Goal: Information Seeking & Learning: Learn about a topic

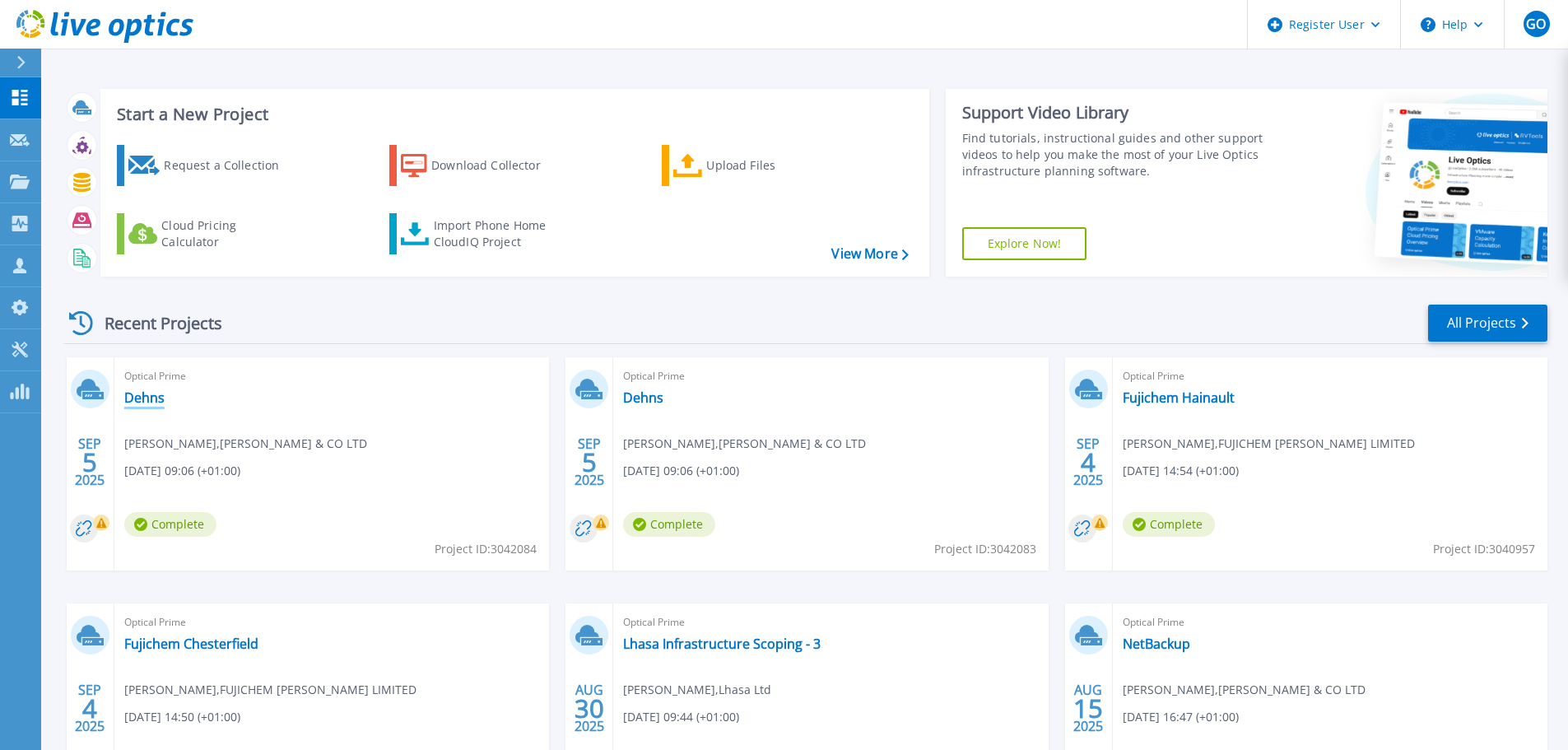
click at [155, 403] on link "Dehns" at bounding box center [144, 397] width 40 height 16
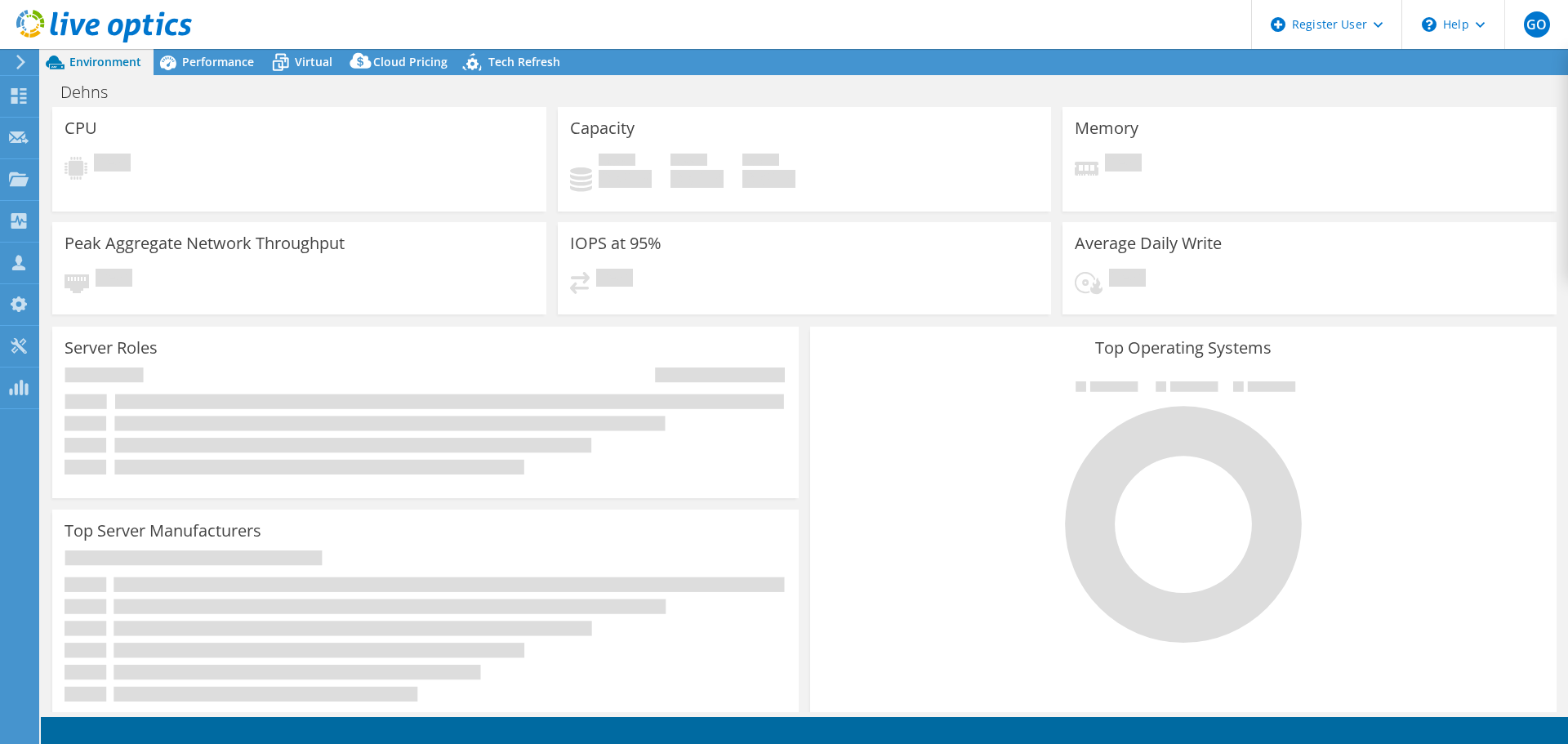
select select "USD"
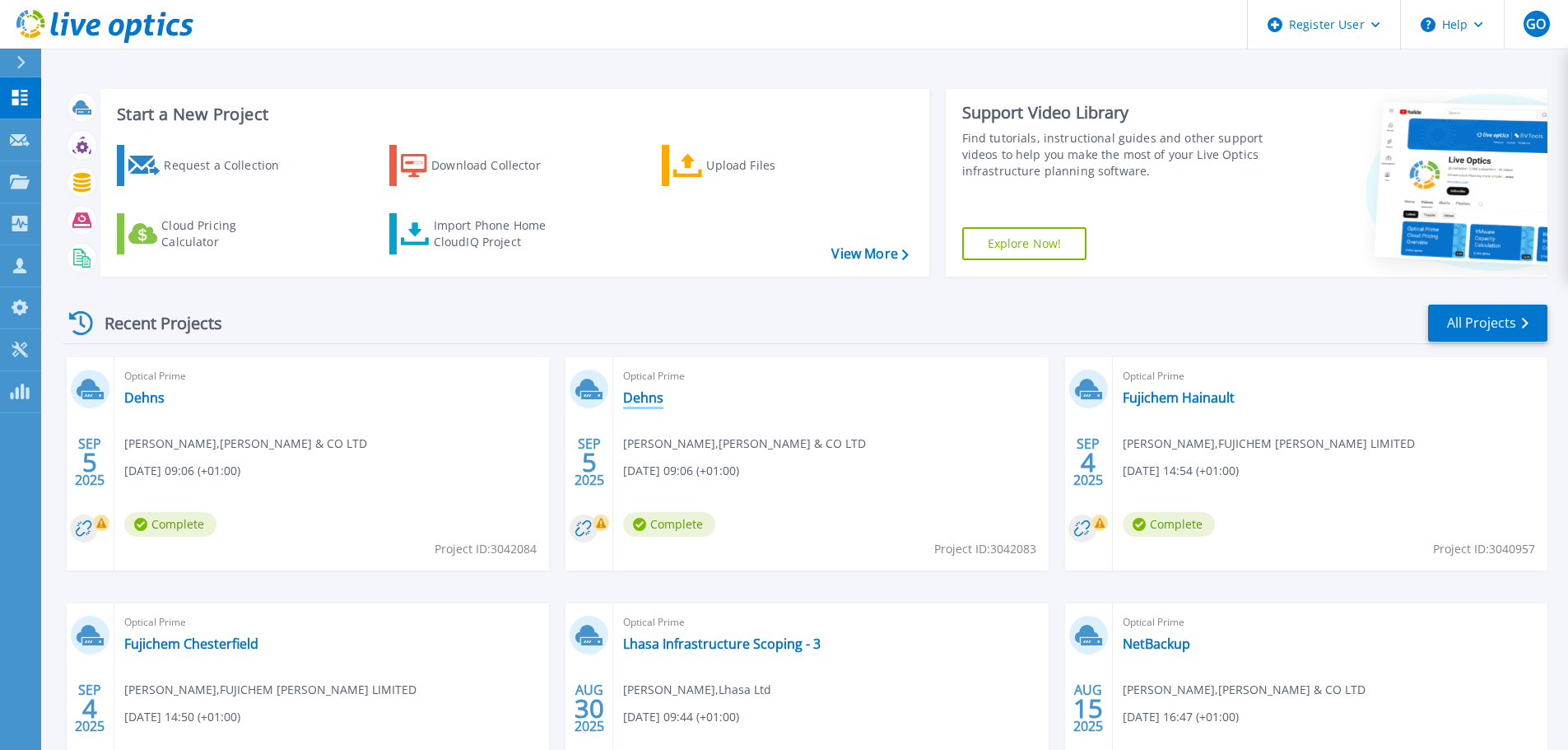
click at [658, 398] on link "Dehns" at bounding box center [643, 397] width 40 height 16
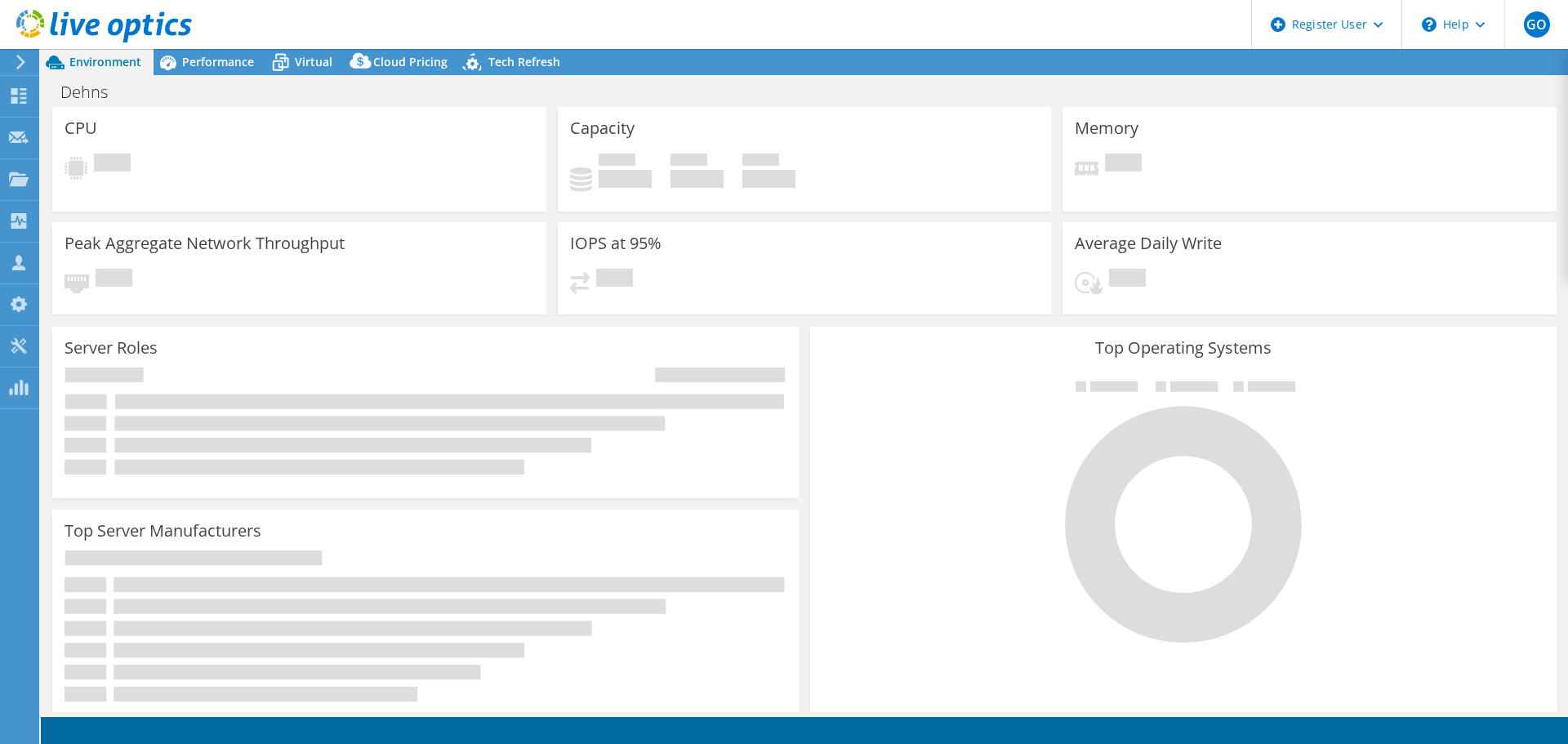
select select "USD"
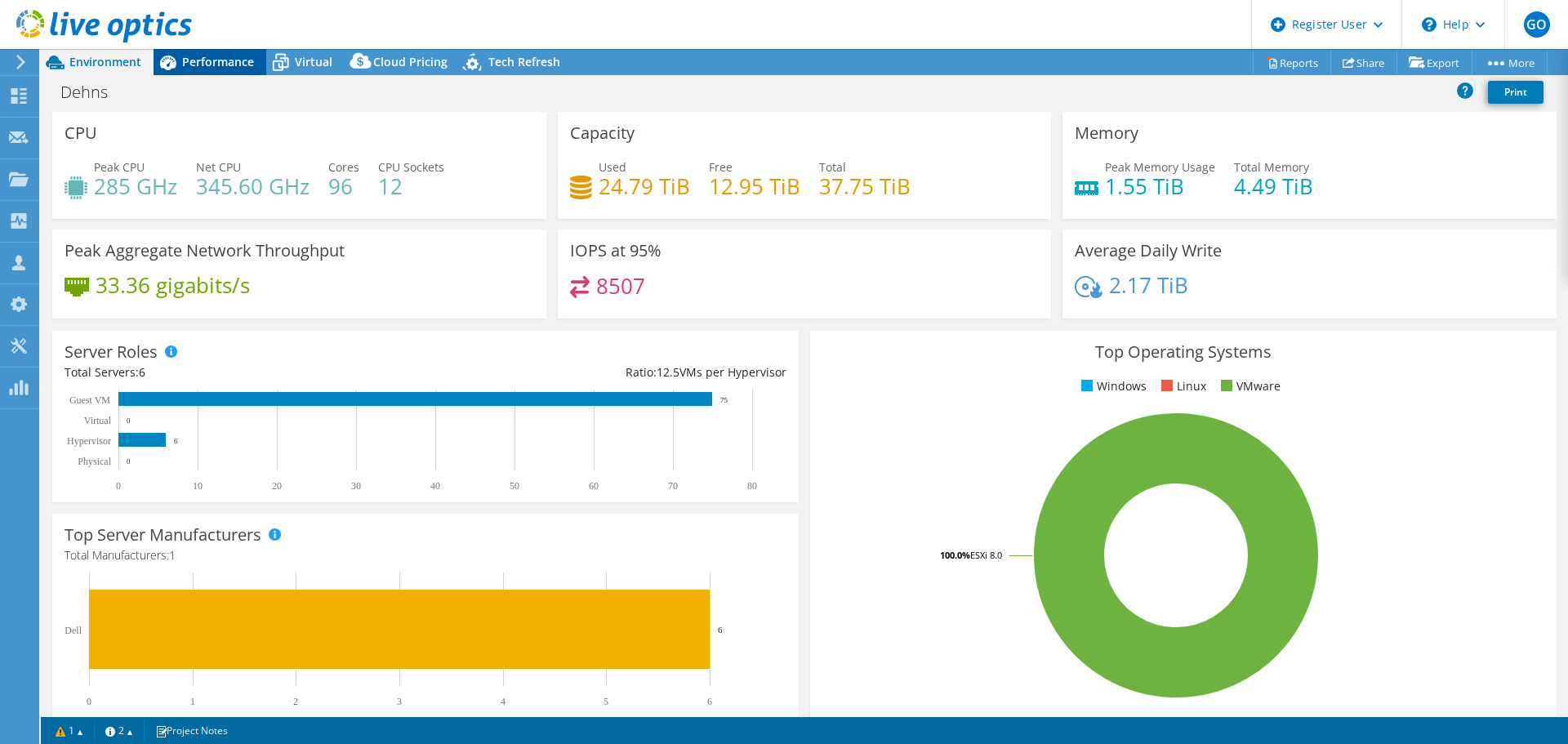
click at [227, 65] on span "Performance" at bounding box center [218, 61] width 72 height 15
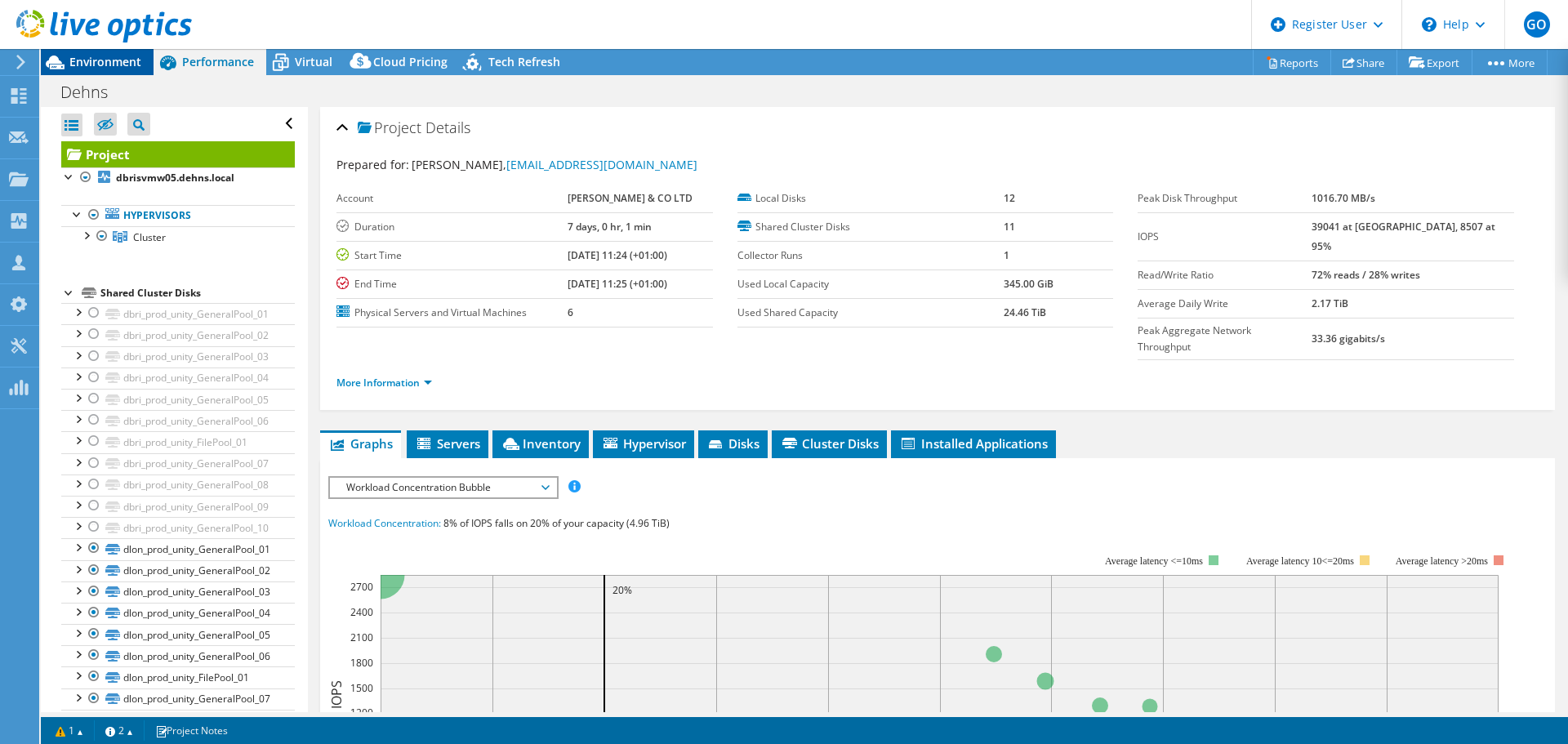
click at [126, 63] on span "Environment" at bounding box center [105, 61] width 72 height 15
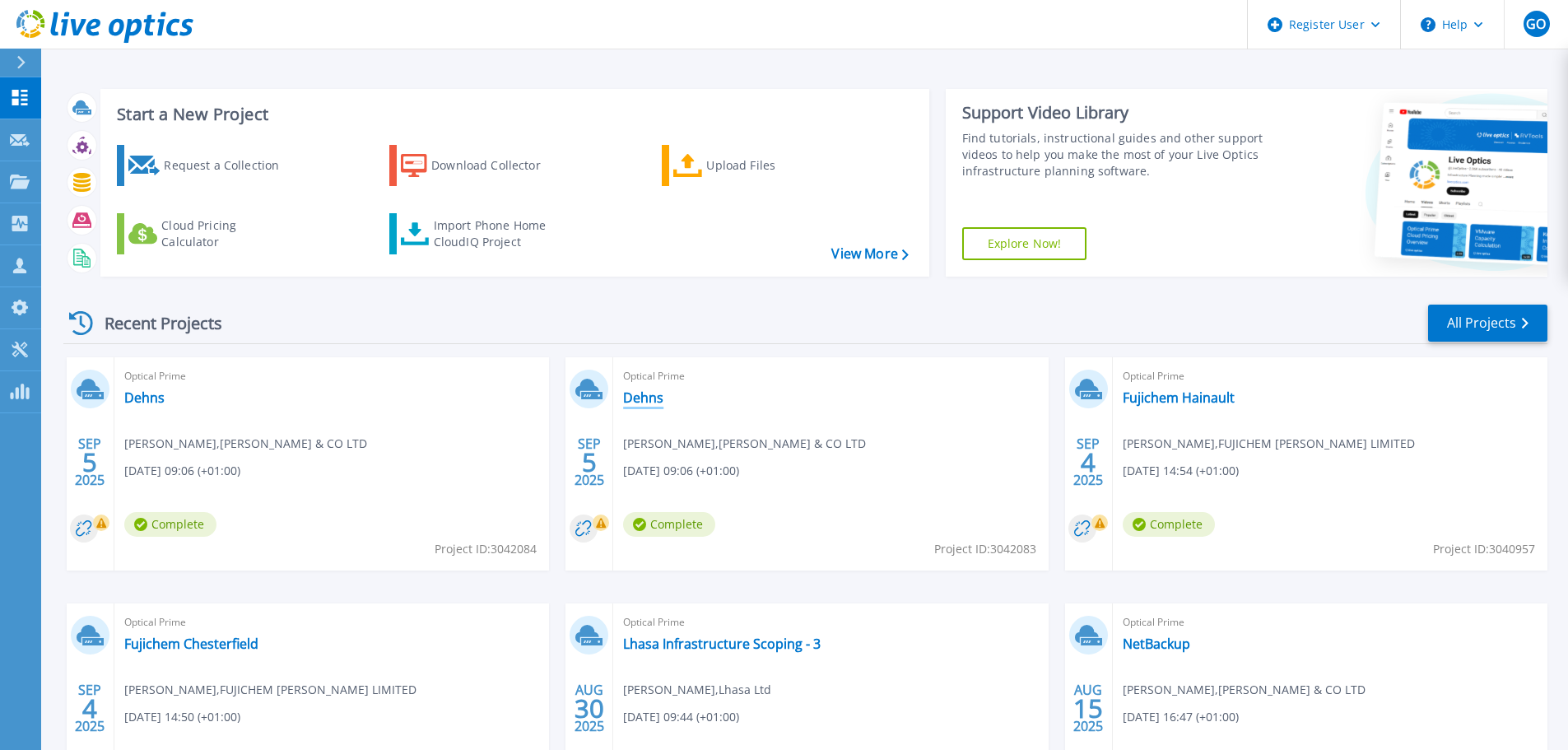
click at [655, 401] on link "Dehns" at bounding box center [643, 397] width 40 height 16
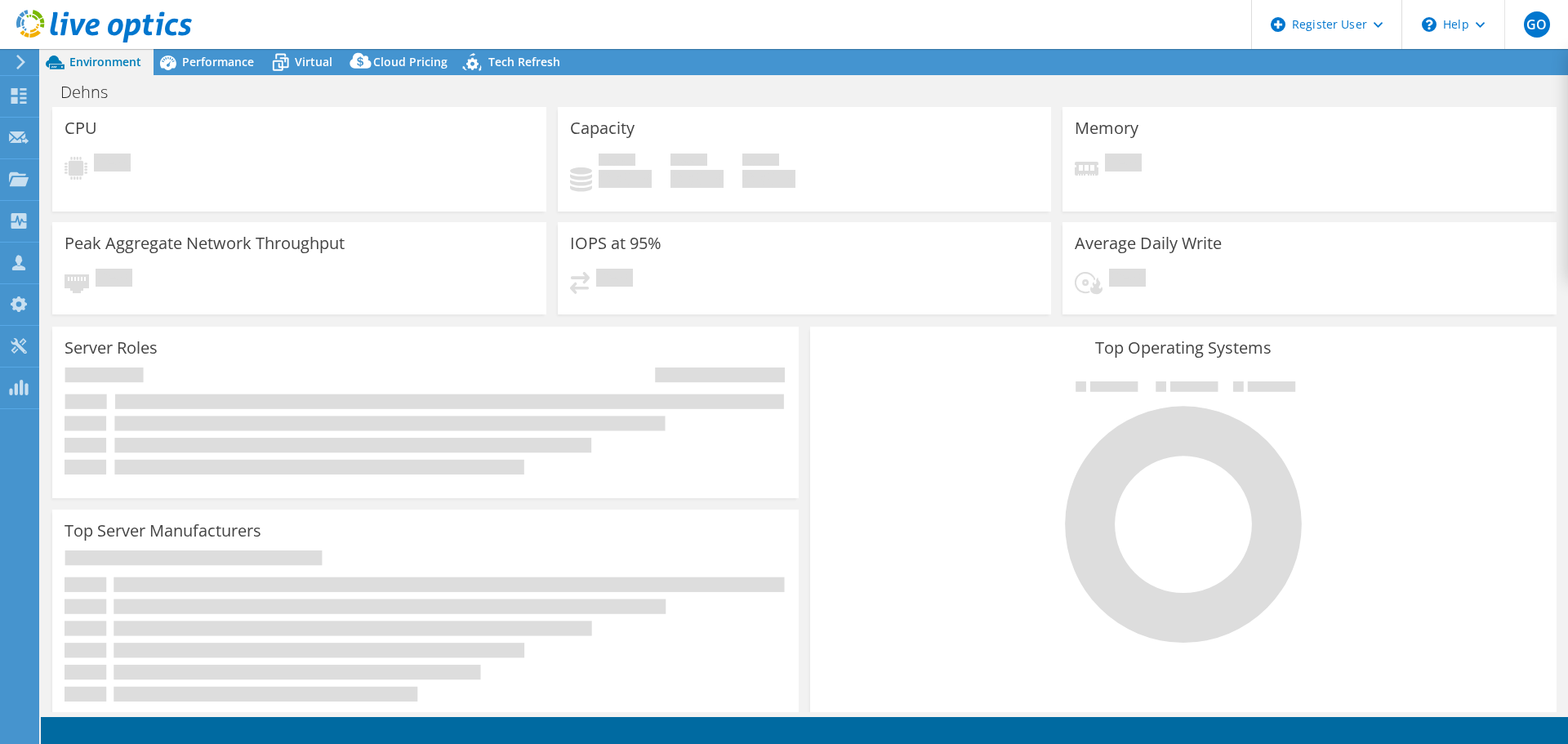
select select "USD"
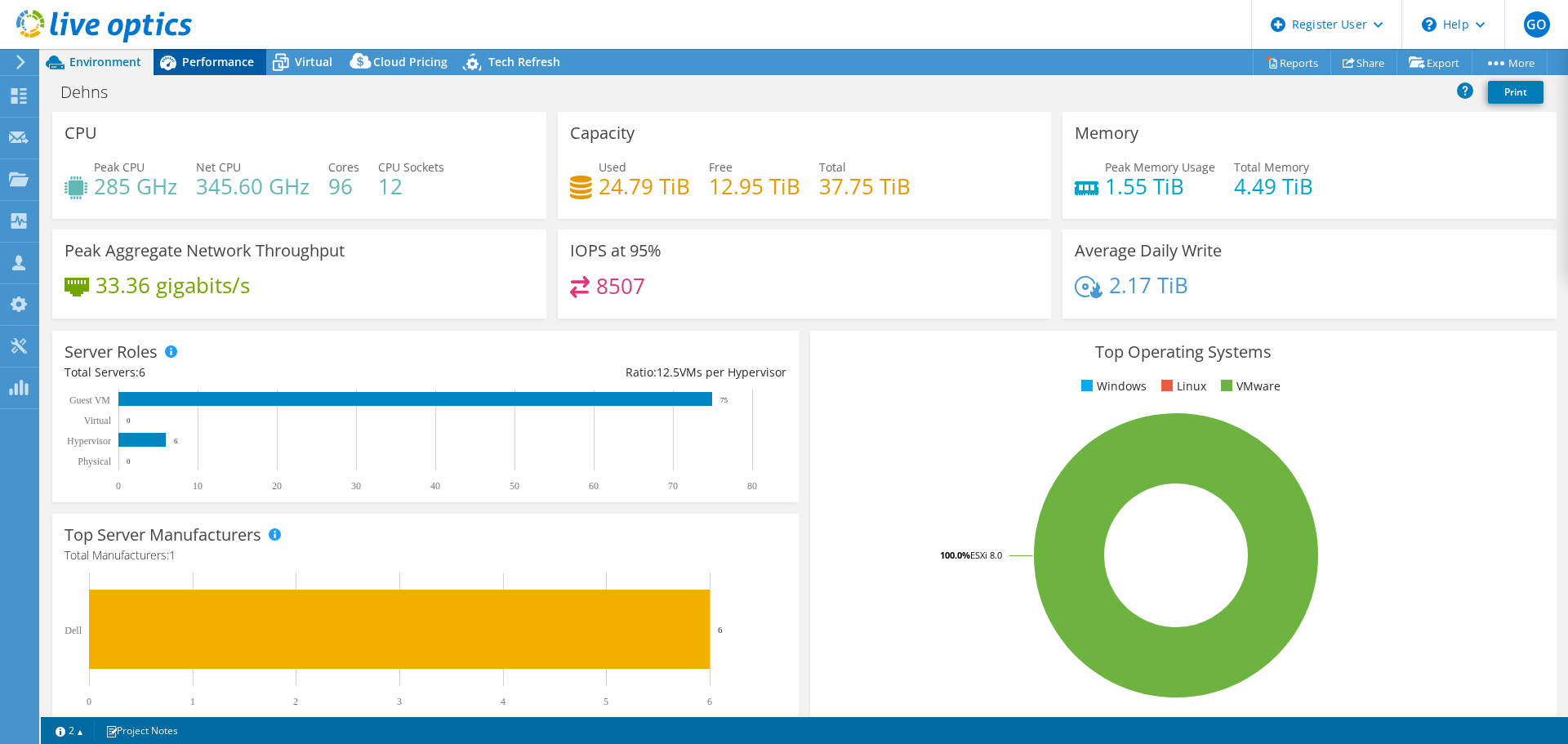
click at [245, 66] on span "Performance" at bounding box center [218, 61] width 72 height 15
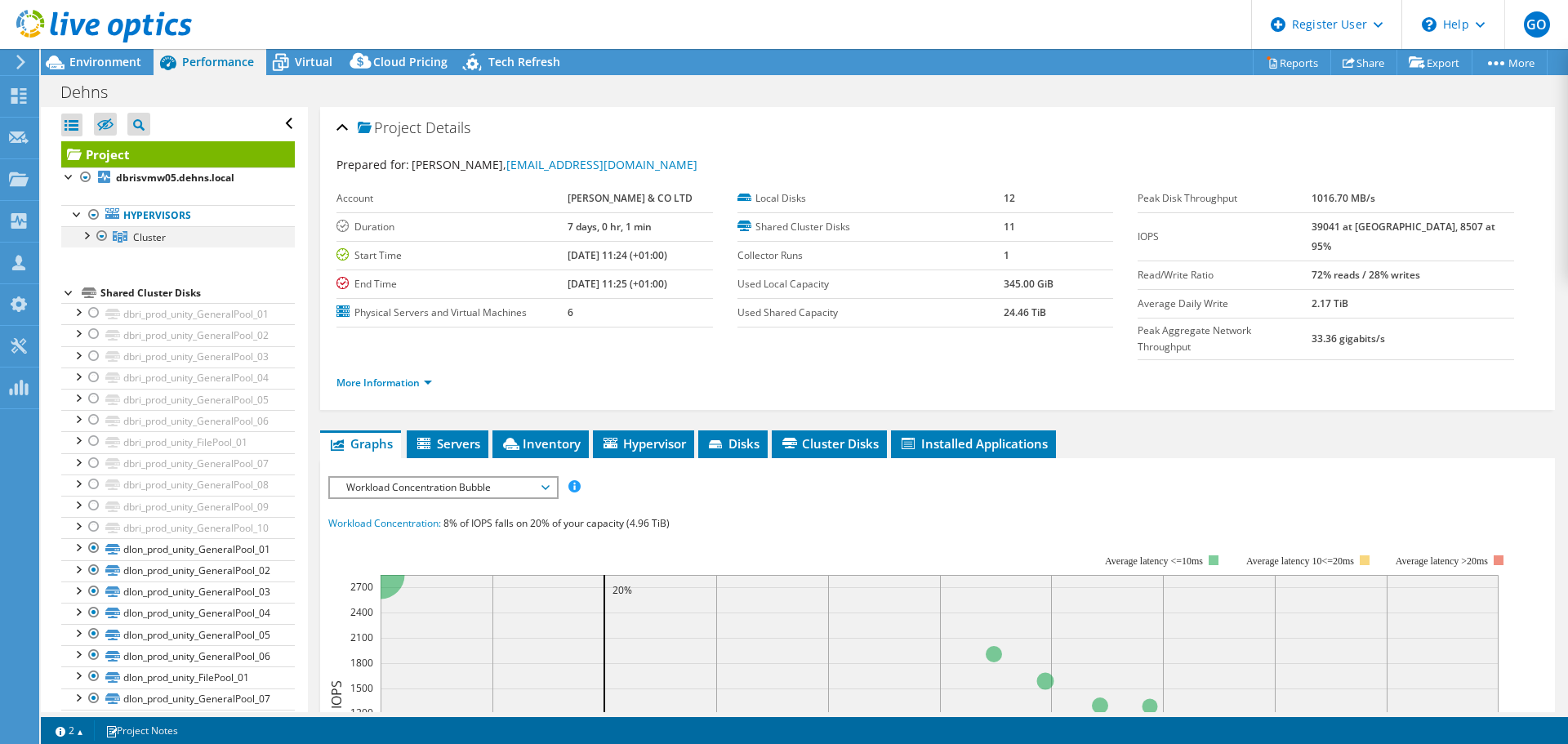
click at [81, 231] on div at bounding box center [85, 234] width 16 height 16
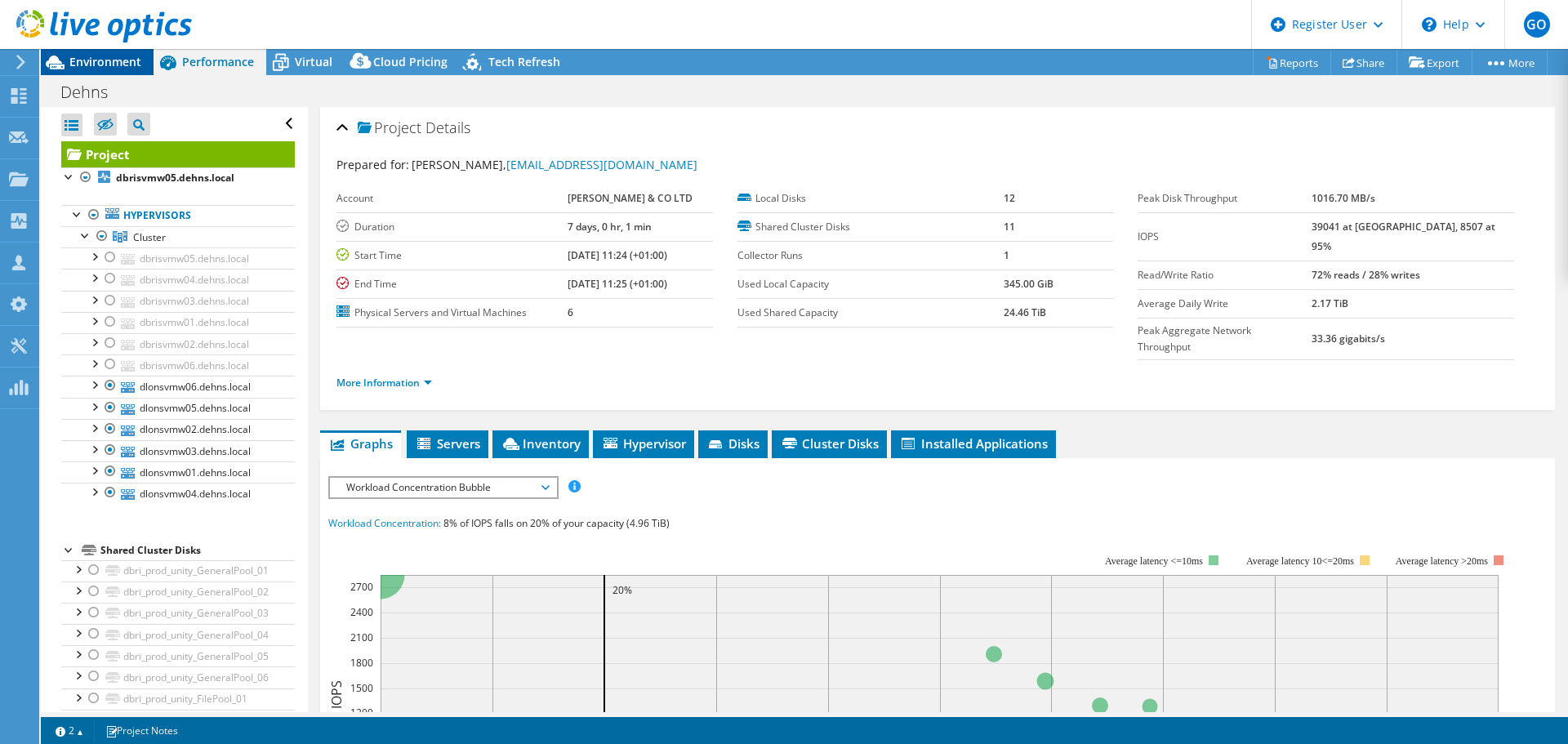
click at [101, 66] on span "Environment" at bounding box center [105, 61] width 72 height 15
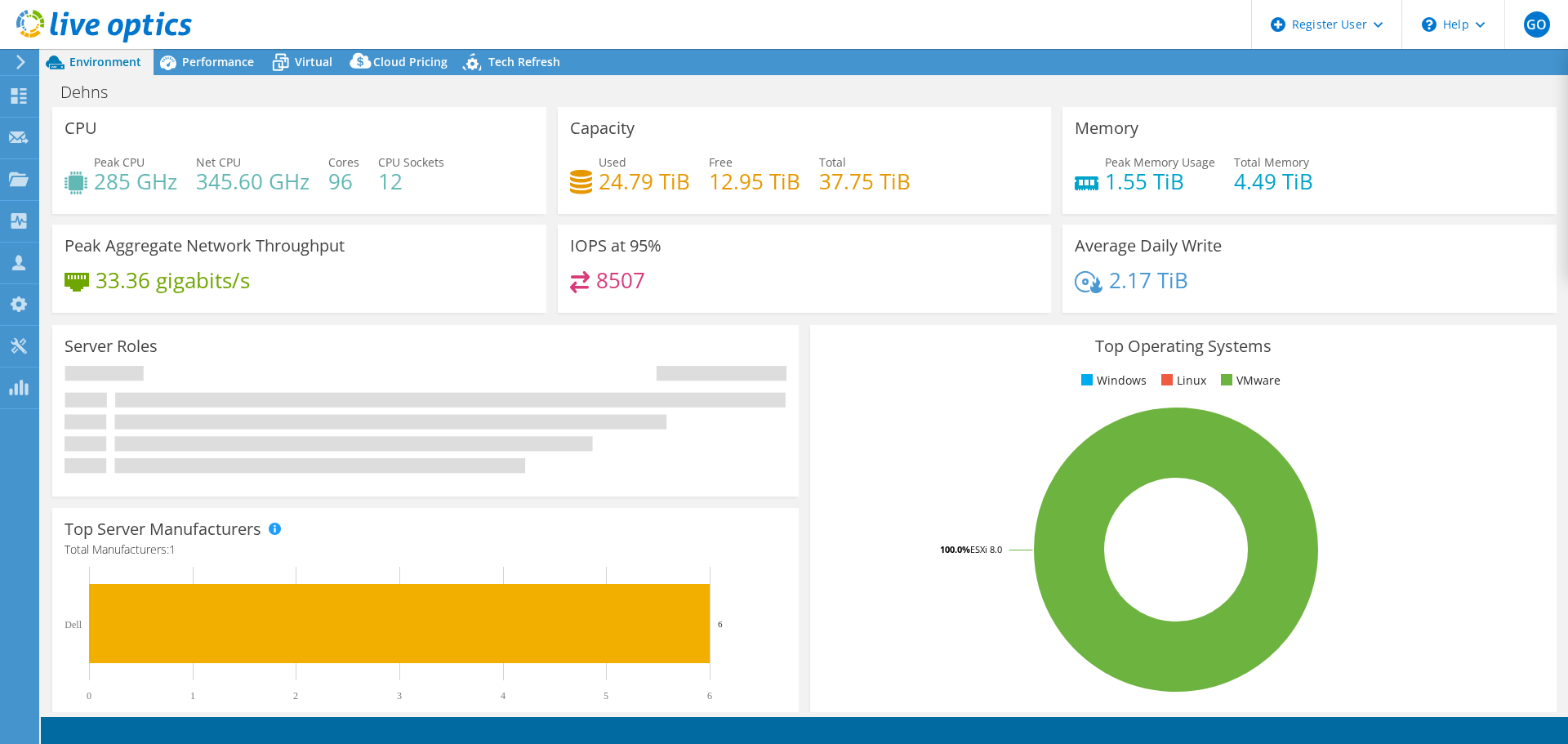
select select "USD"
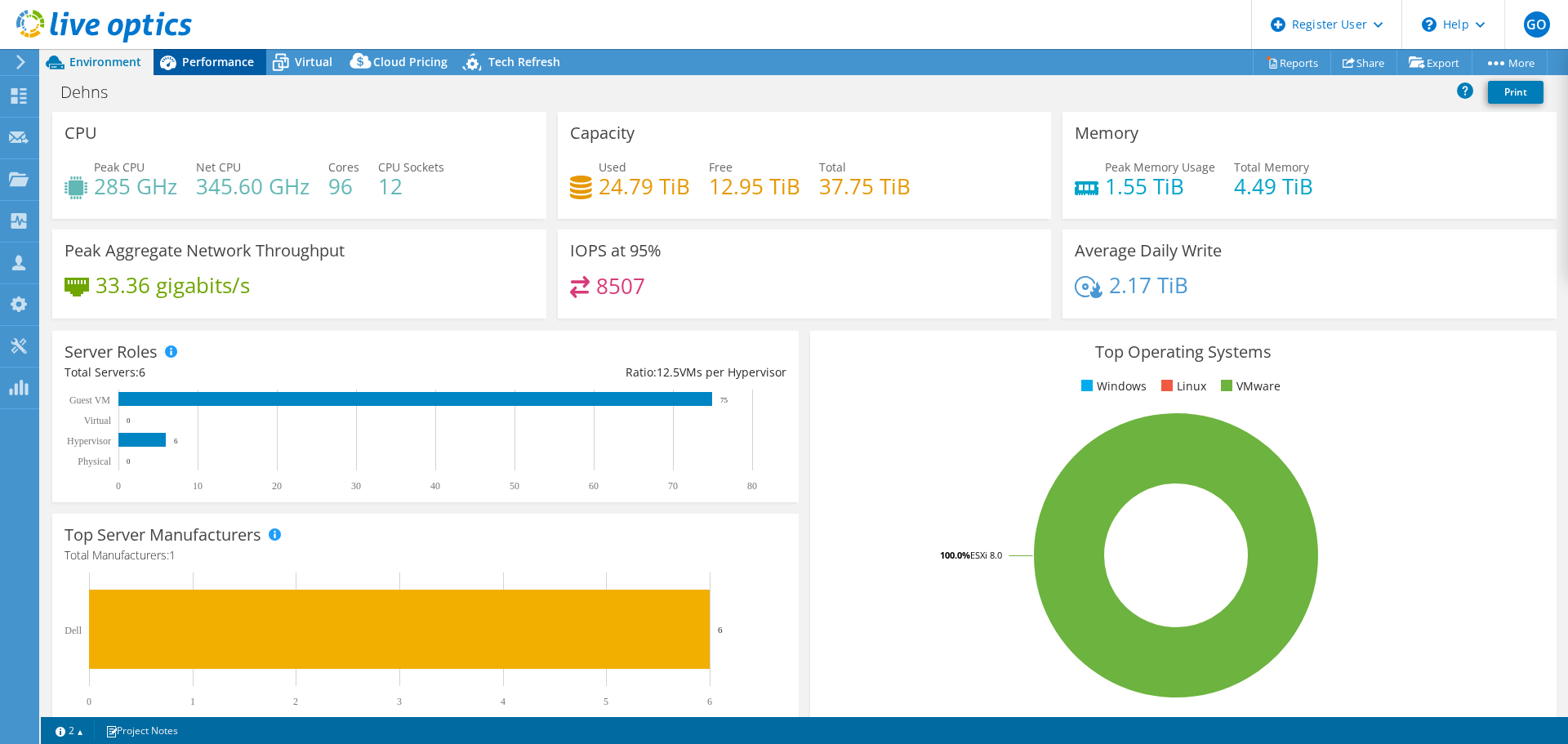
click at [226, 68] on span "Performance" at bounding box center [218, 61] width 72 height 15
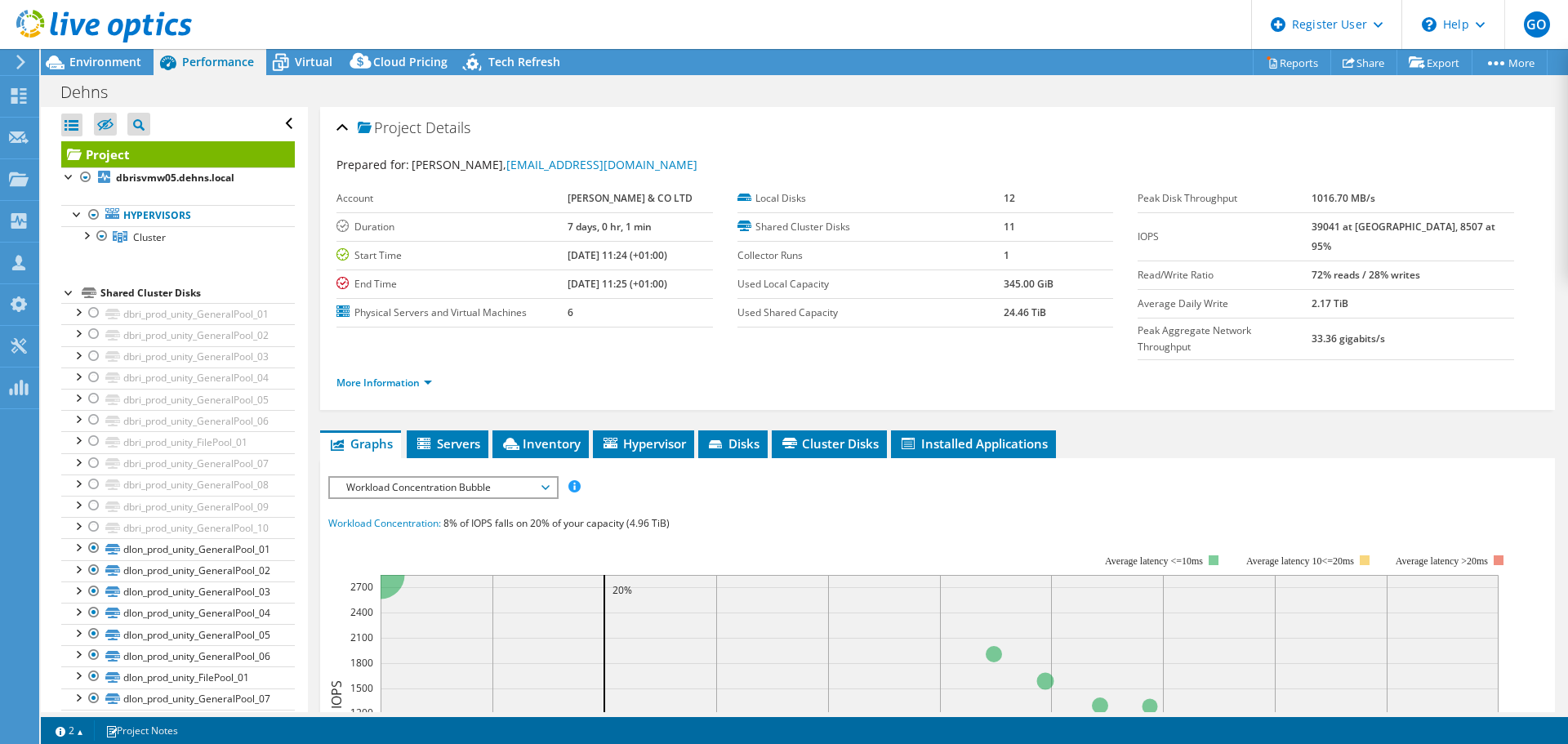
drag, startPoint x: 226, startPoint y: 68, endPoint x: 656, endPoint y: 311, distance: 493.9
click at [656, 311] on td "6" at bounding box center [640, 313] width 146 height 29
drag, startPoint x: 656, startPoint y: 311, endPoint x: 384, endPoint y: 121, distance: 331.8
drag, startPoint x: 384, startPoint y: 121, endPoint x: 385, endPoint y: 95, distance: 26.0
click at [385, 95] on div "Dehns Print" at bounding box center [804, 91] width 1527 height 30
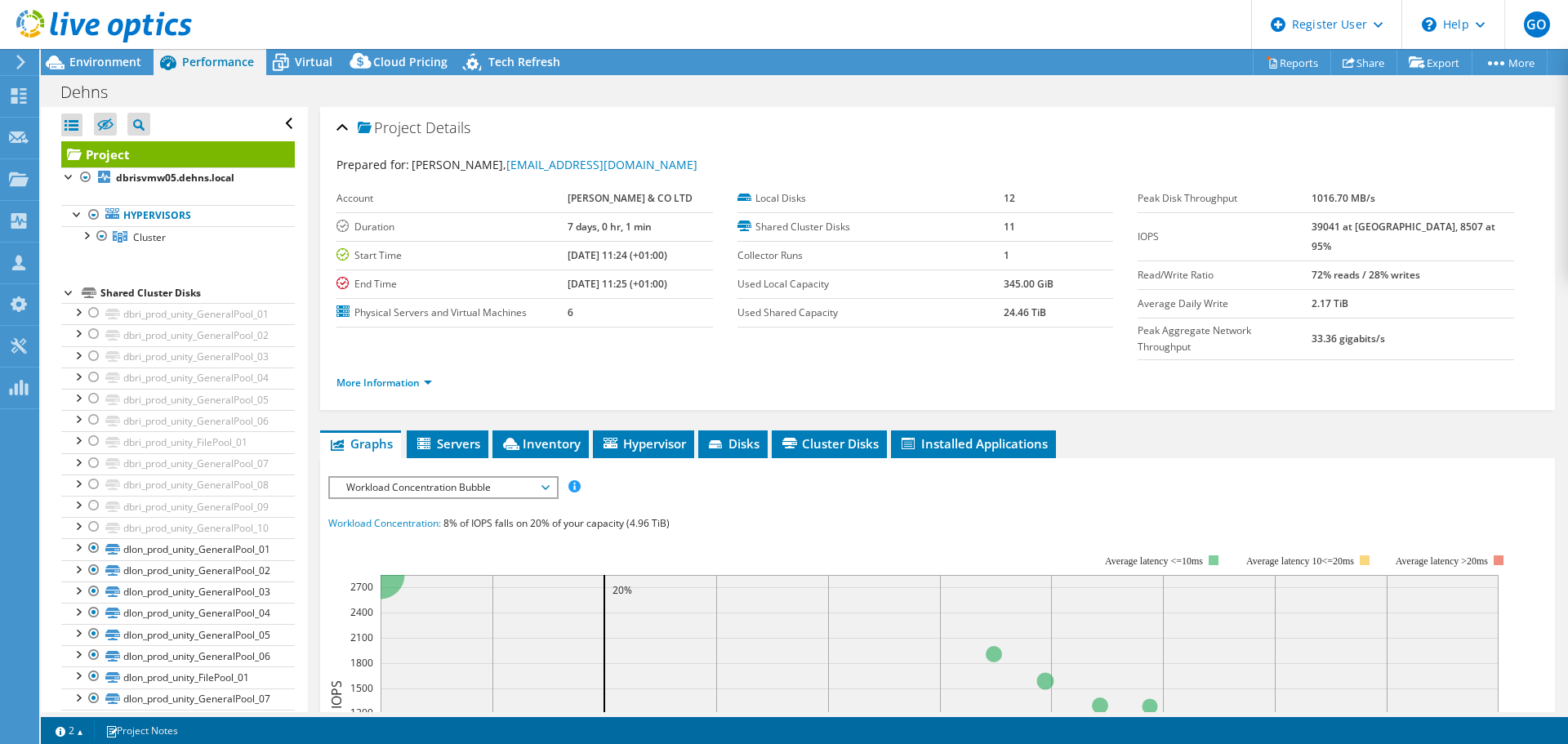
click at [387, 91] on div "Dehns Print" at bounding box center [804, 91] width 1527 height 30
click at [131, 58] on span "Environment" at bounding box center [105, 61] width 72 height 15
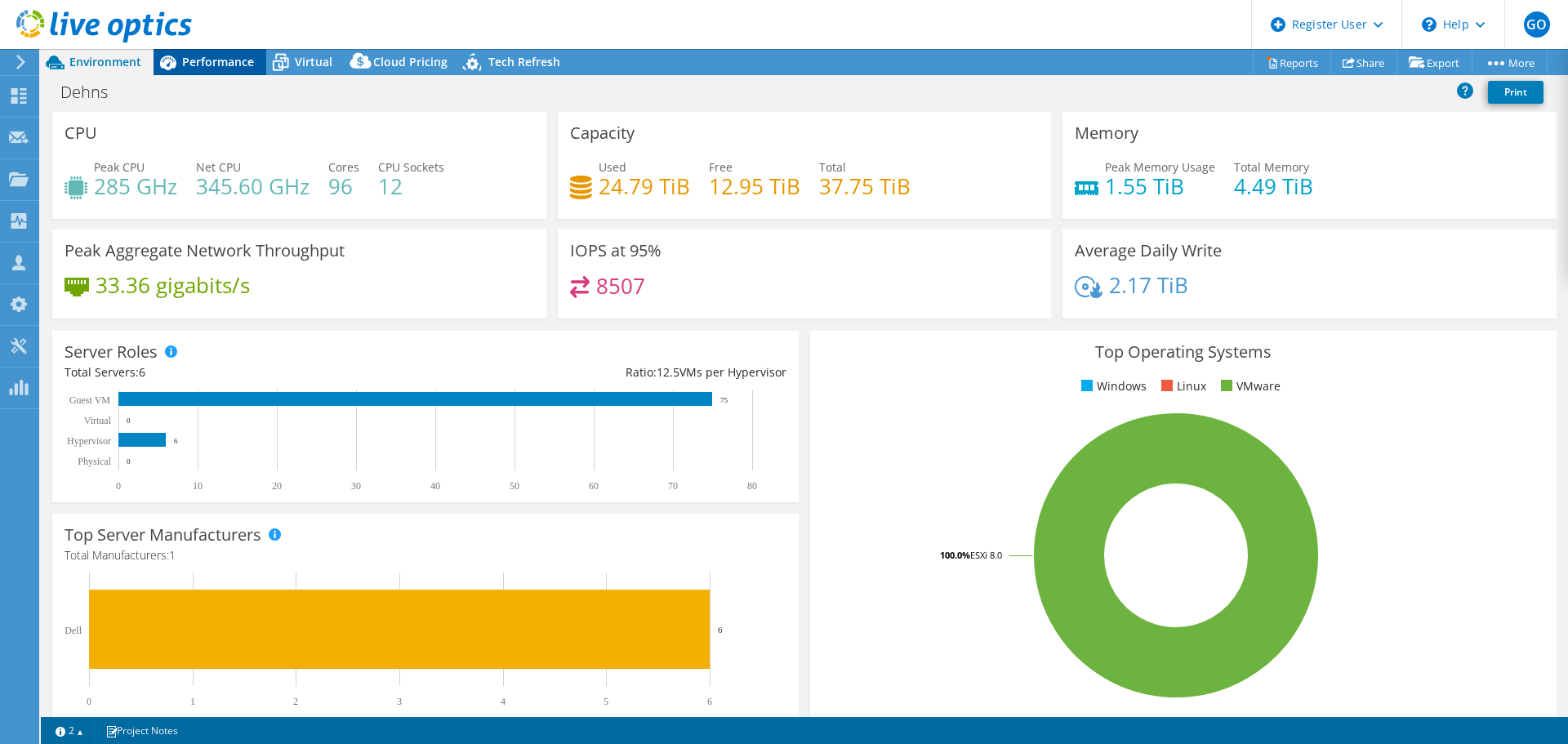
click at [232, 56] on span "Performance" at bounding box center [218, 61] width 72 height 15
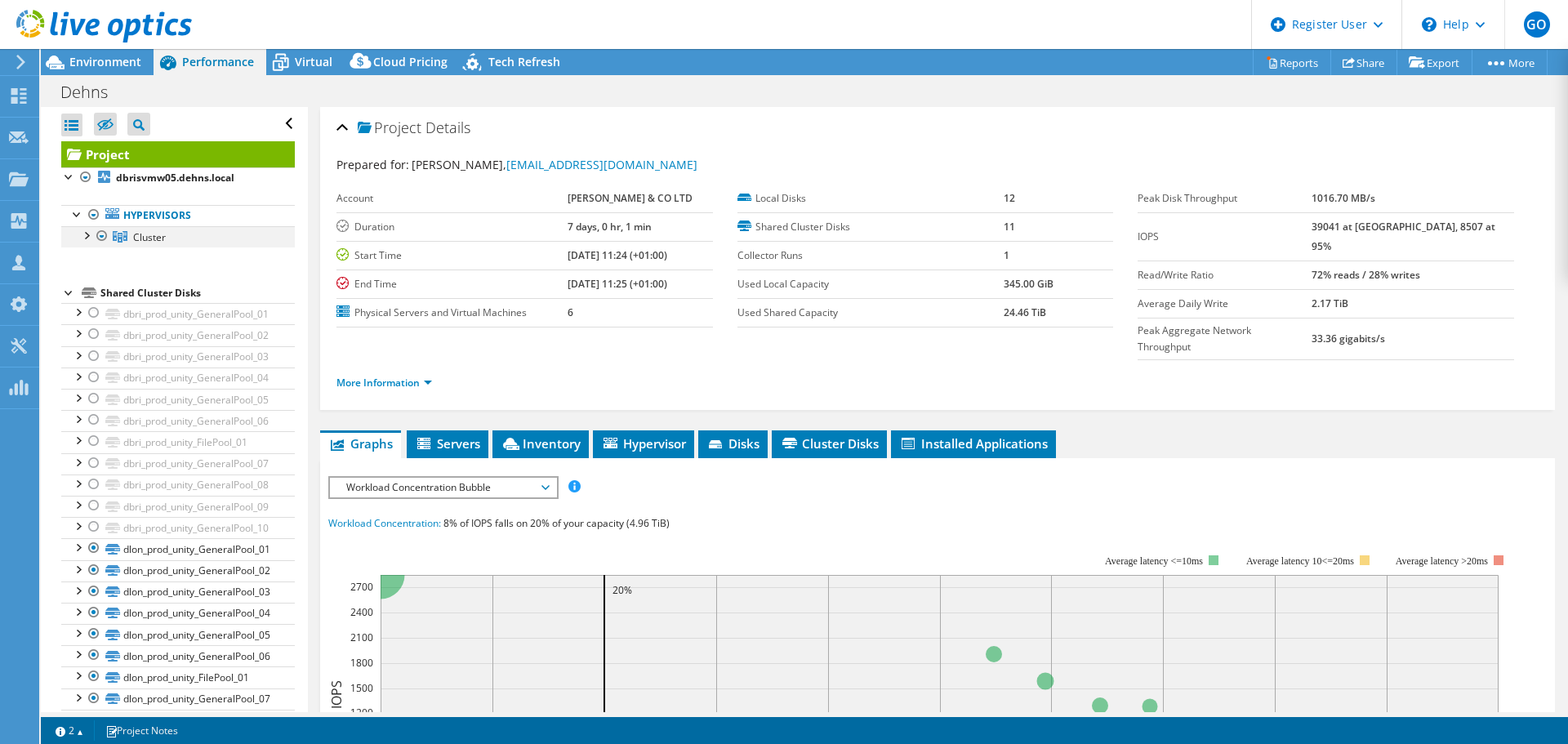
click at [90, 237] on div at bounding box center [85, 234] width 16 height 16
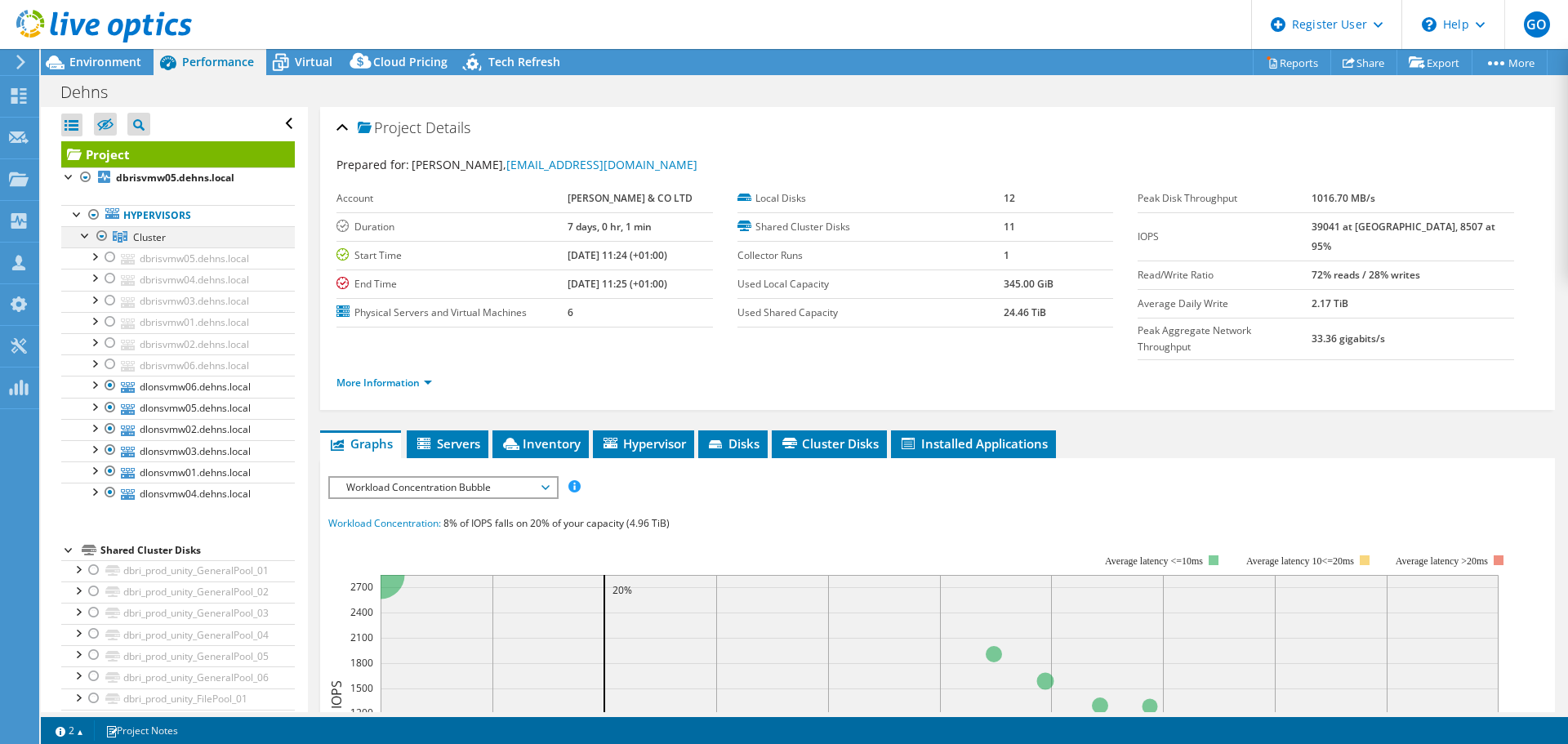
click at [102, 239] on div at bounding box center [101, 235] width 16 height 20
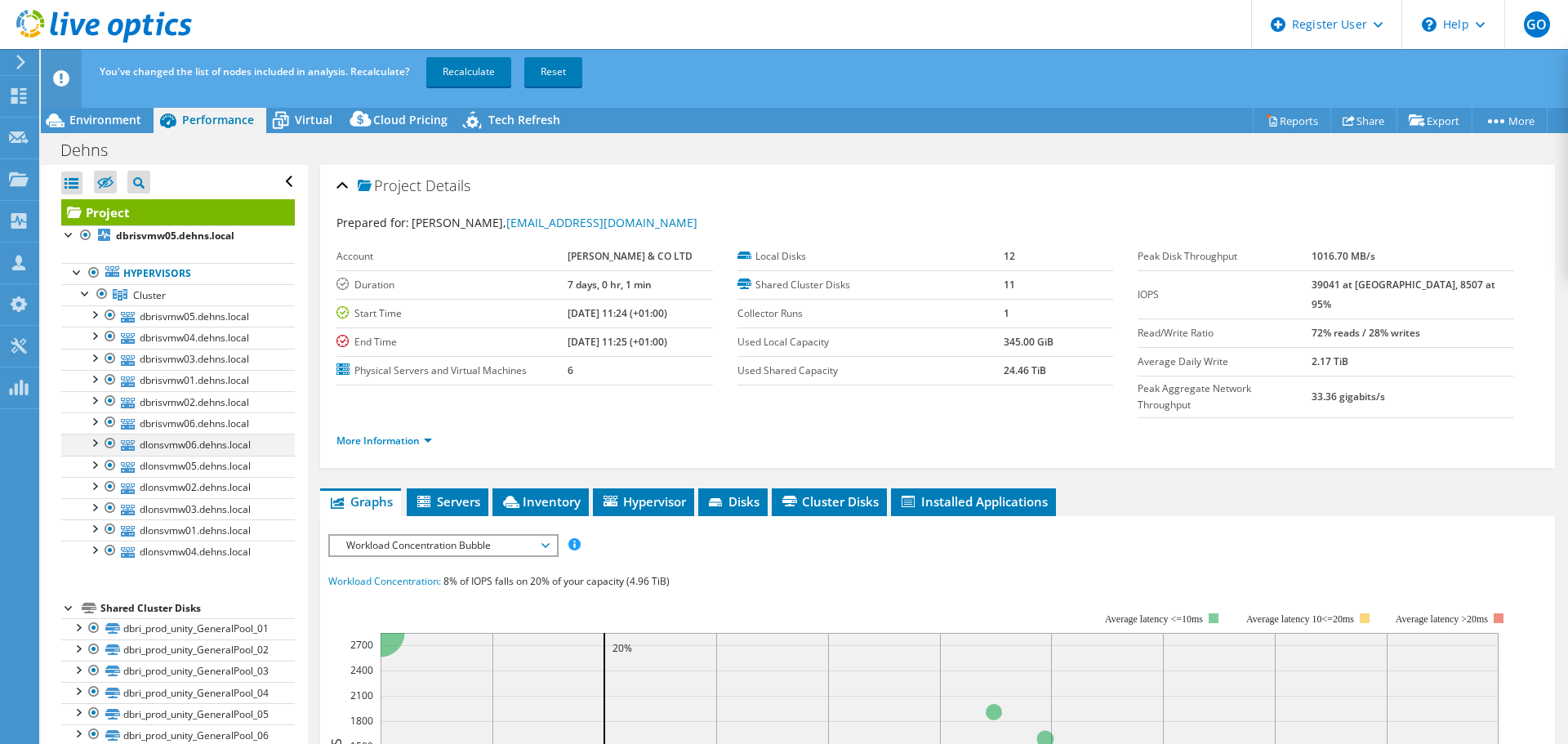
click at [107, 444] on div at bounding box center [110, 443] width 16 height 20
click at [107, 465] on div at bounding box center [110, 465] width 16 height 20
click at [109, 491] on div at bounding box center [110, 486] width 16 height 20
click at [107, 510] on div at bounding box center [110, 507] width 16 height 20
click at [110, 528] on div at bounding box center [110, 528] width 16 height 20
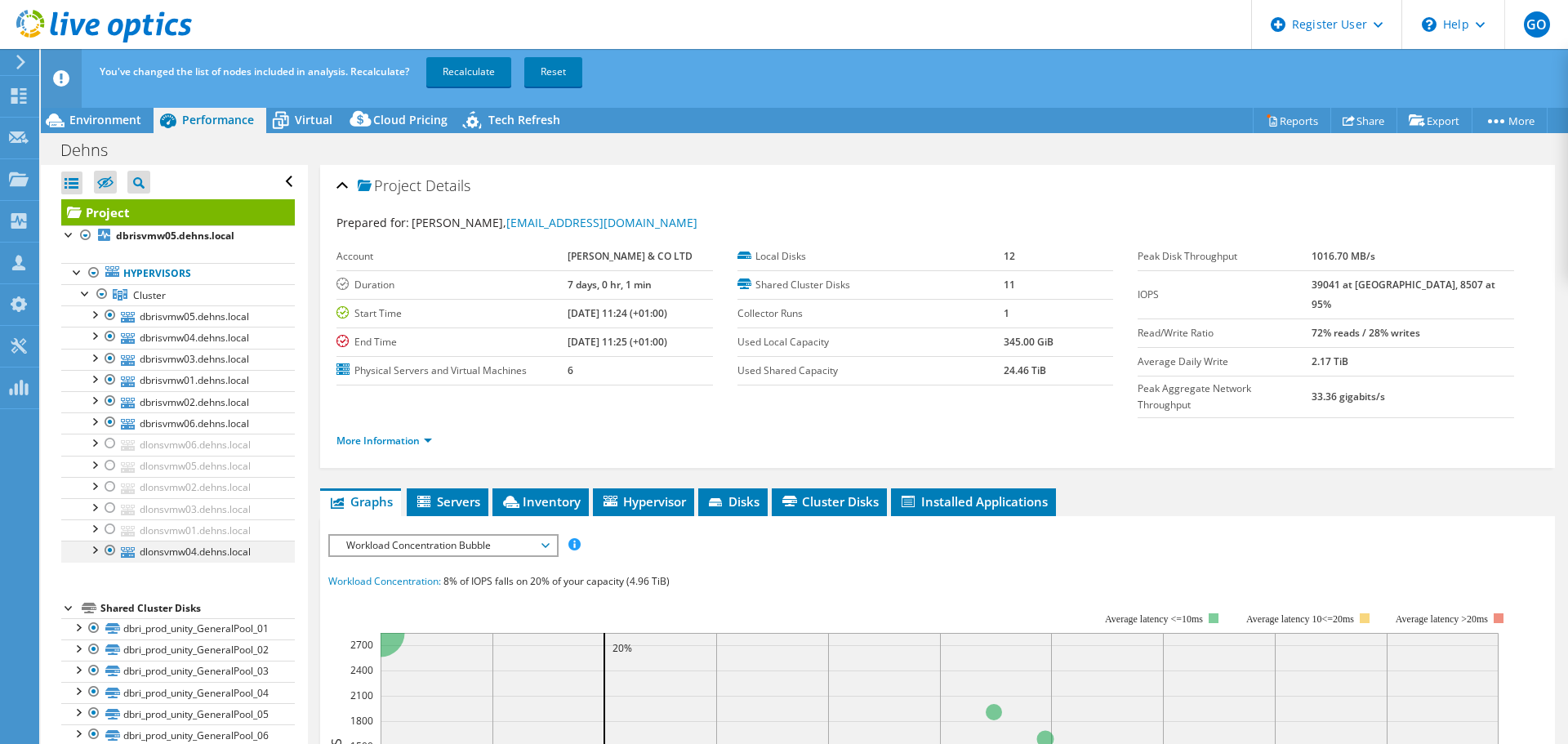
click at [110, 551] on div at bounding box center [110, 550] width 16 height 20
click at [485, 78] on link "Recalculate" at bounding box center [469, 72] width 85 height 29
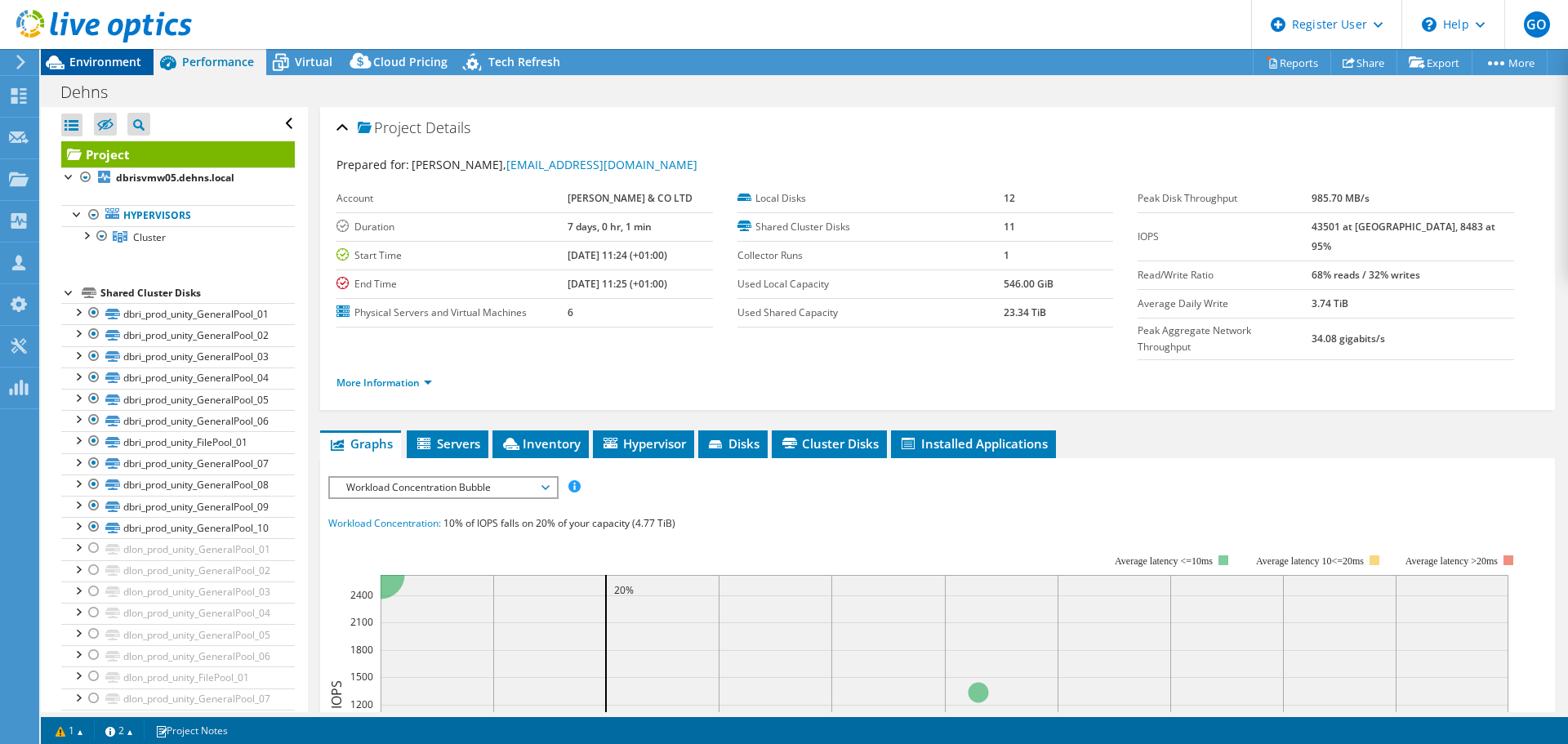
click at [109, 65] on span "Environment" at bounding box center [105, 61] width 72 height 15
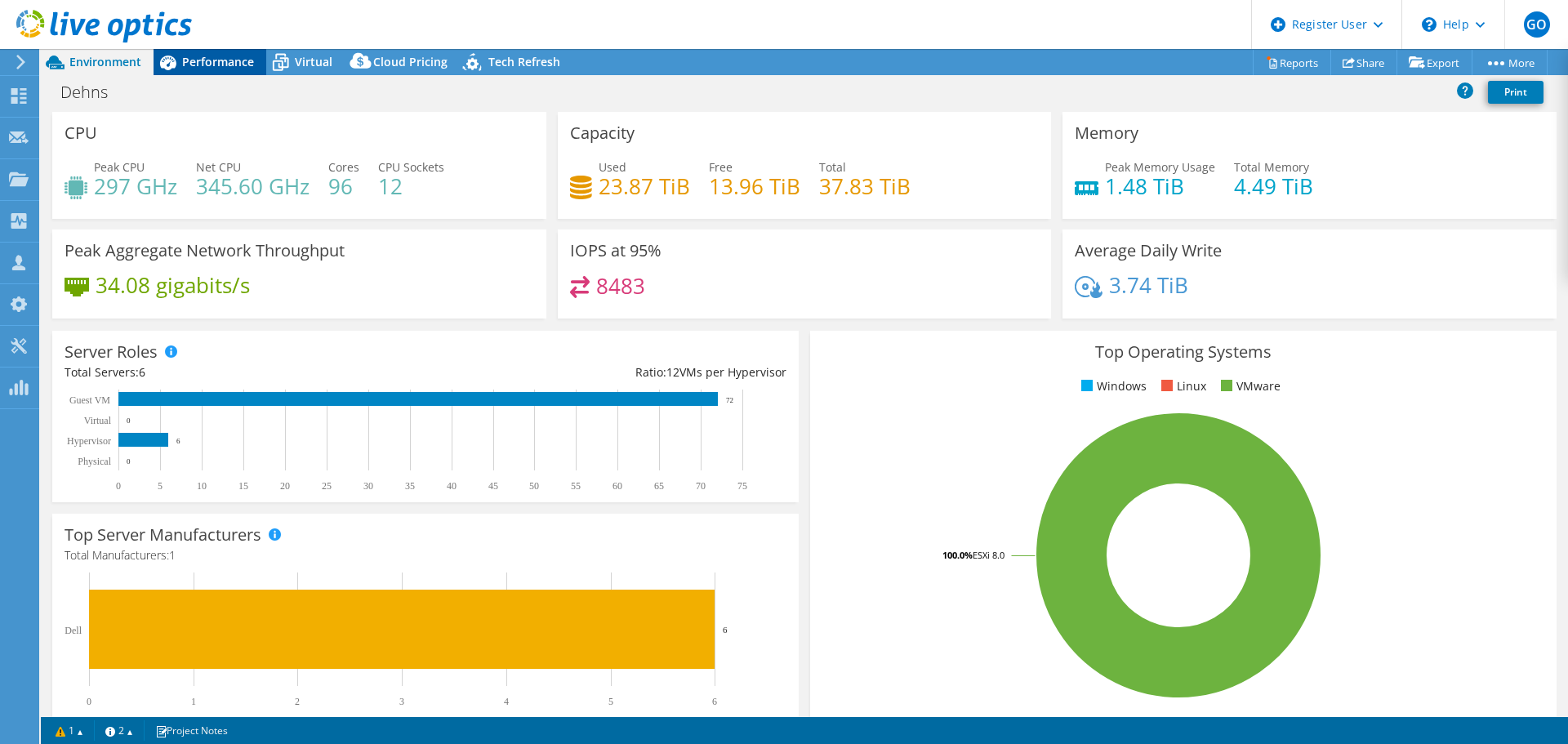
click at [220, 64] on span "Performance" at bounding box center [218, 61] width 72 height 15
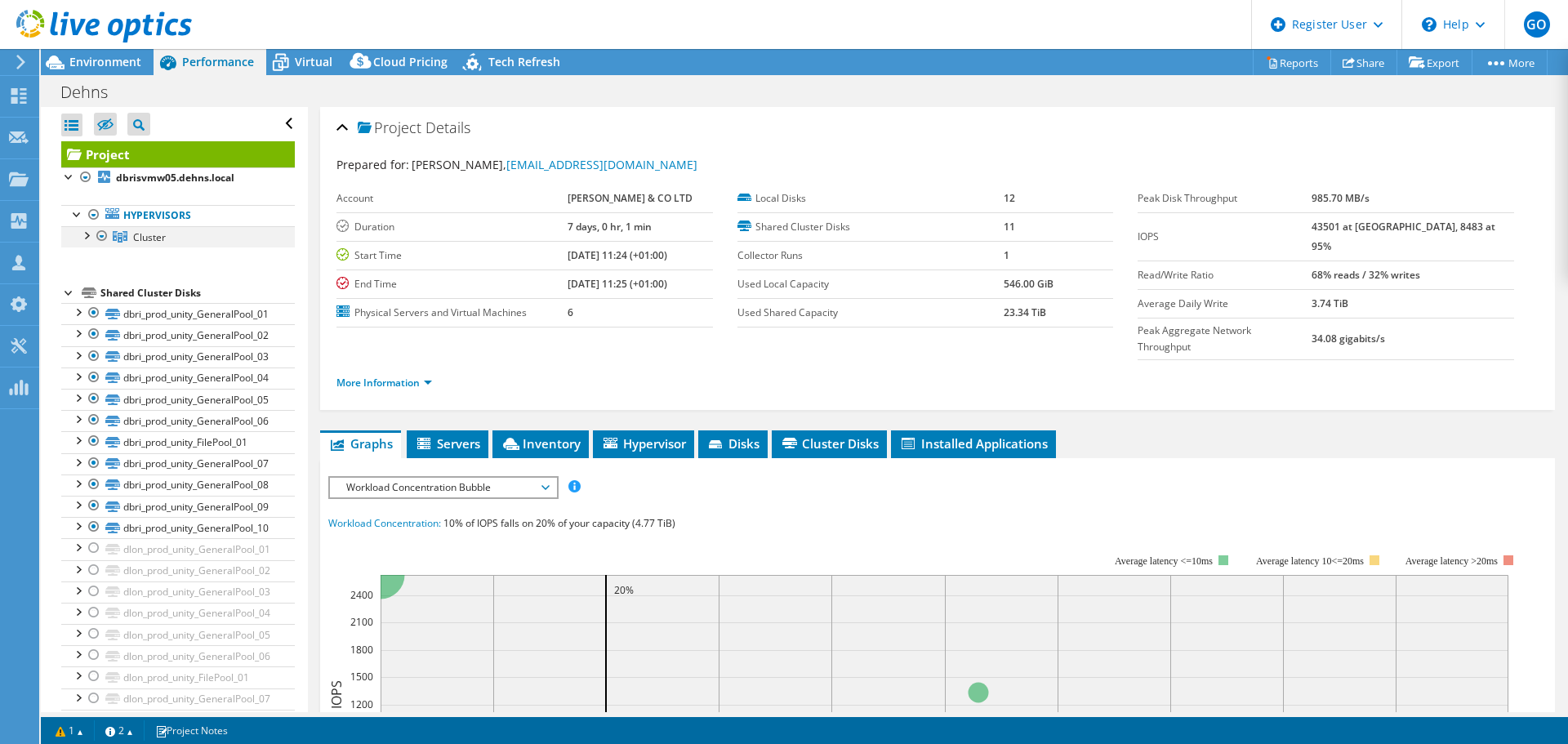
click at [84, 235] on div at bounding box center [85, 234] width 16 height 16
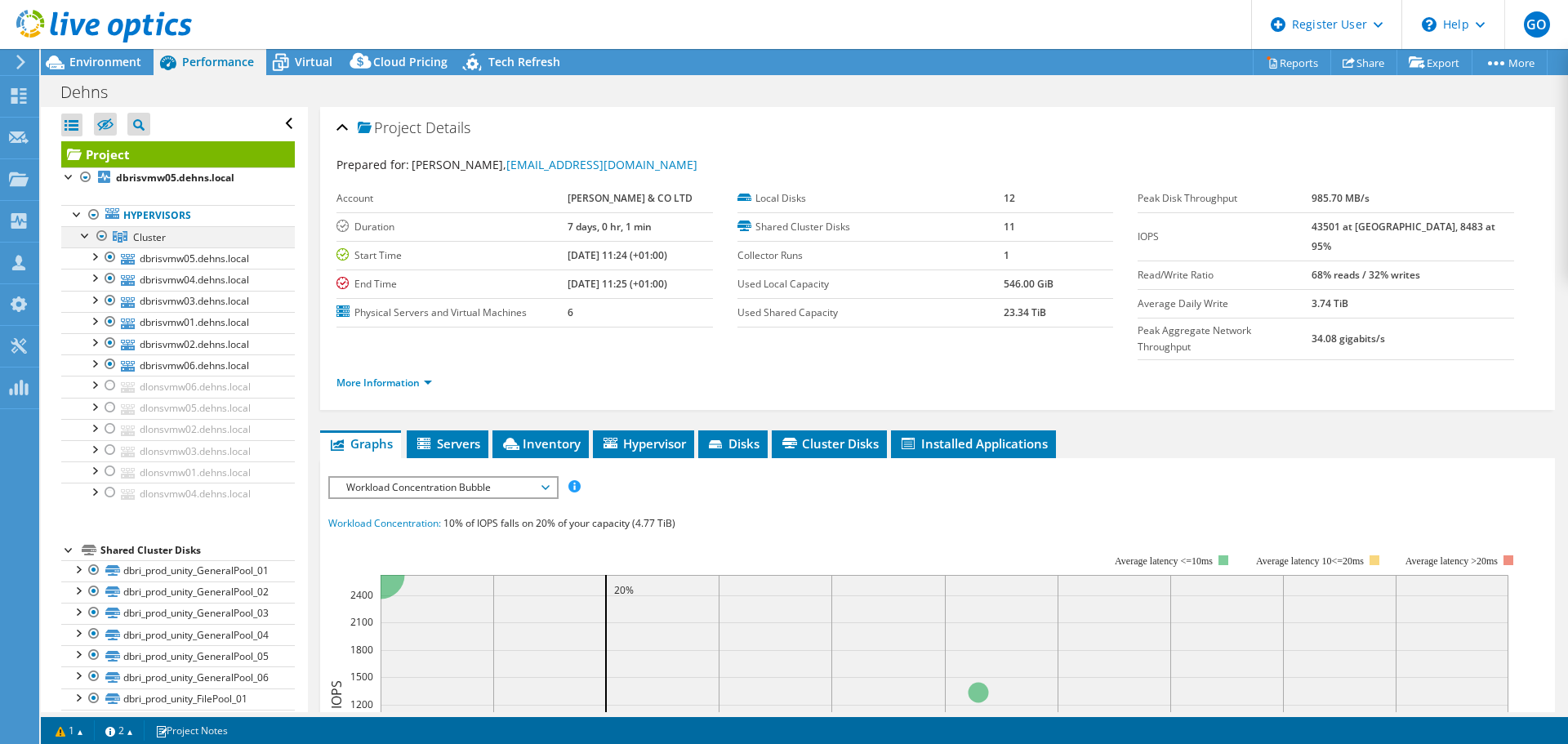
click at [85, 235] on div at bounding box center [85, 234] width 16 height 16
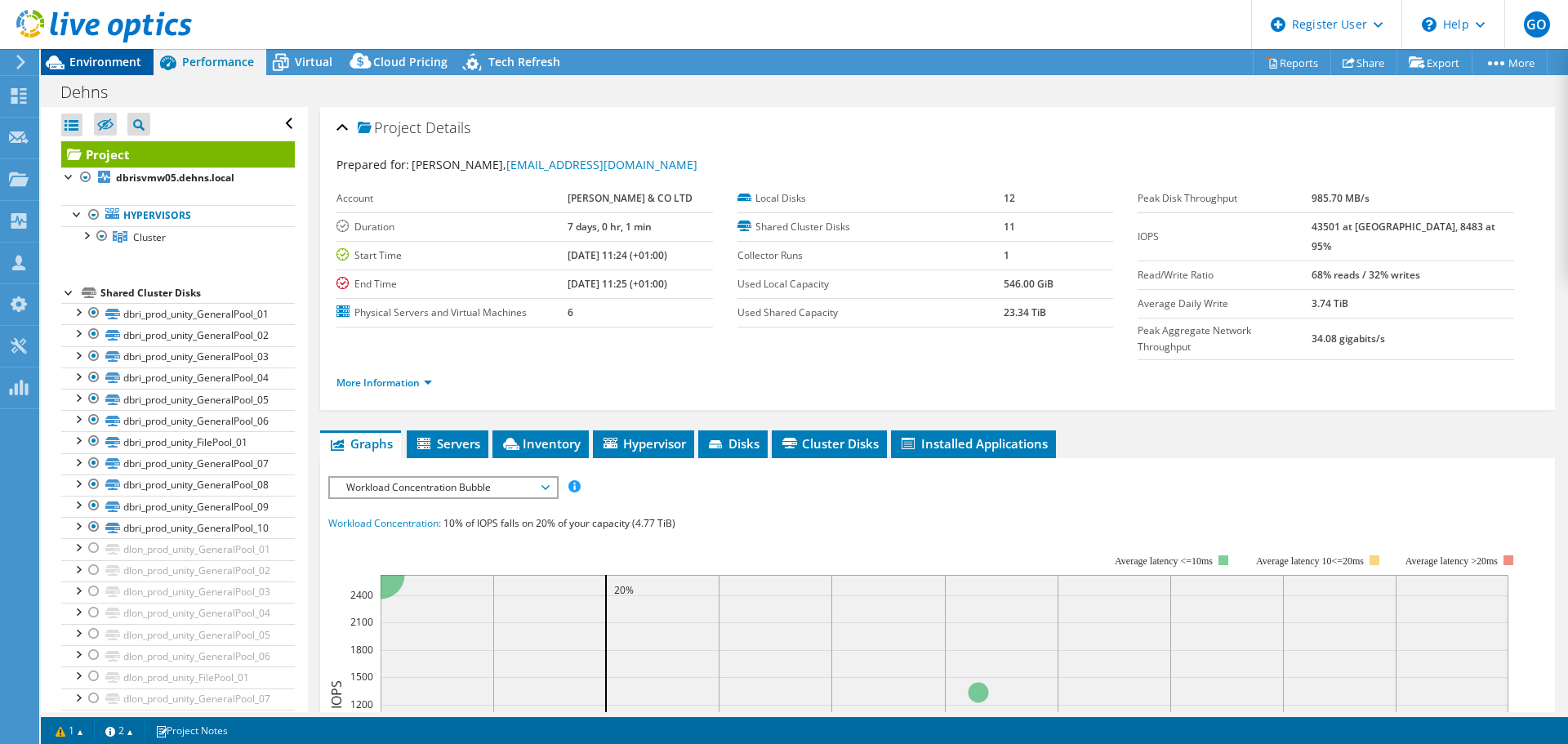
click at [126, 61] on span "Environment" at bounding box center [105, 61] width 72 height 15
